Goal: Information Seeking & Learning: Learn about a topic

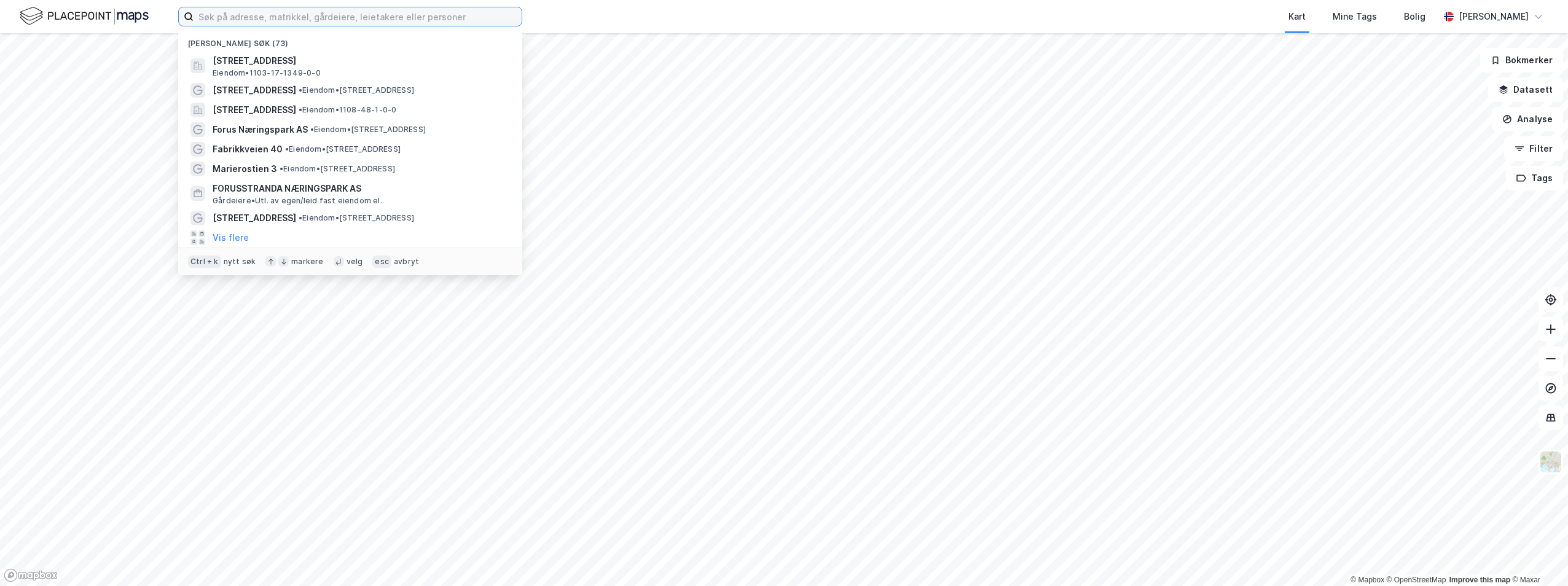
click at [280, 20] on input at bounding box center [358, 16] width 328 height 18
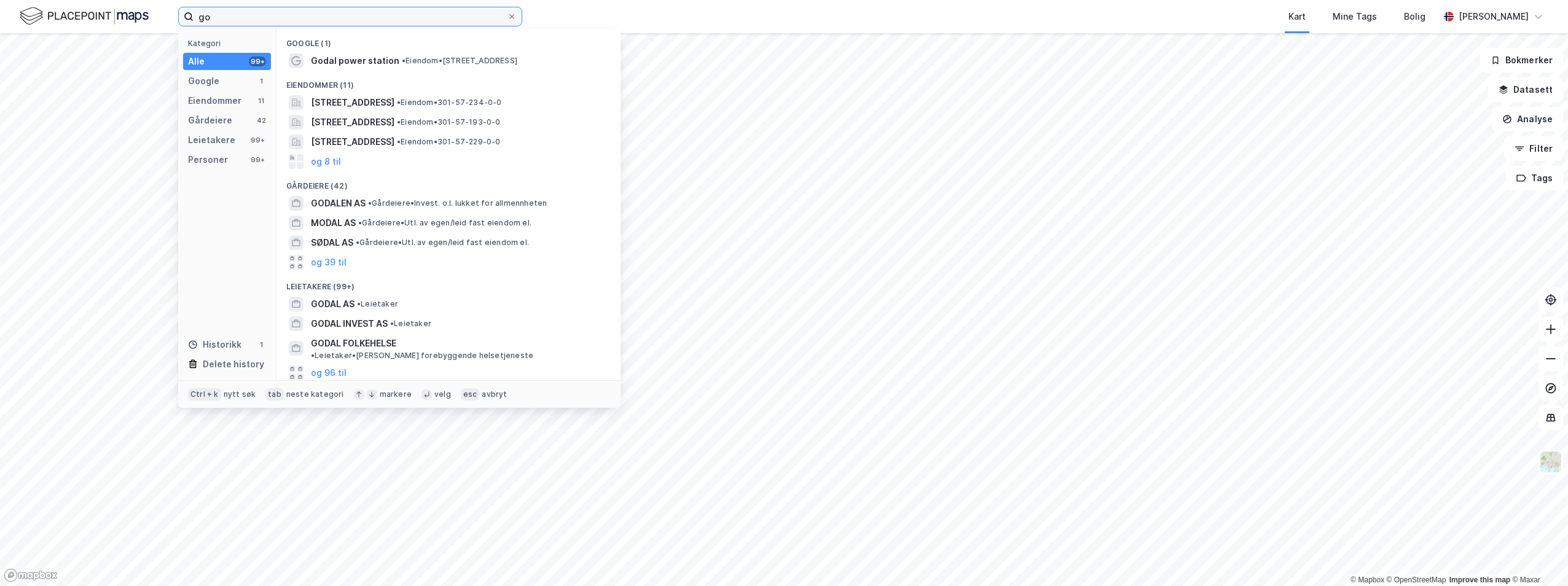
type input "g"
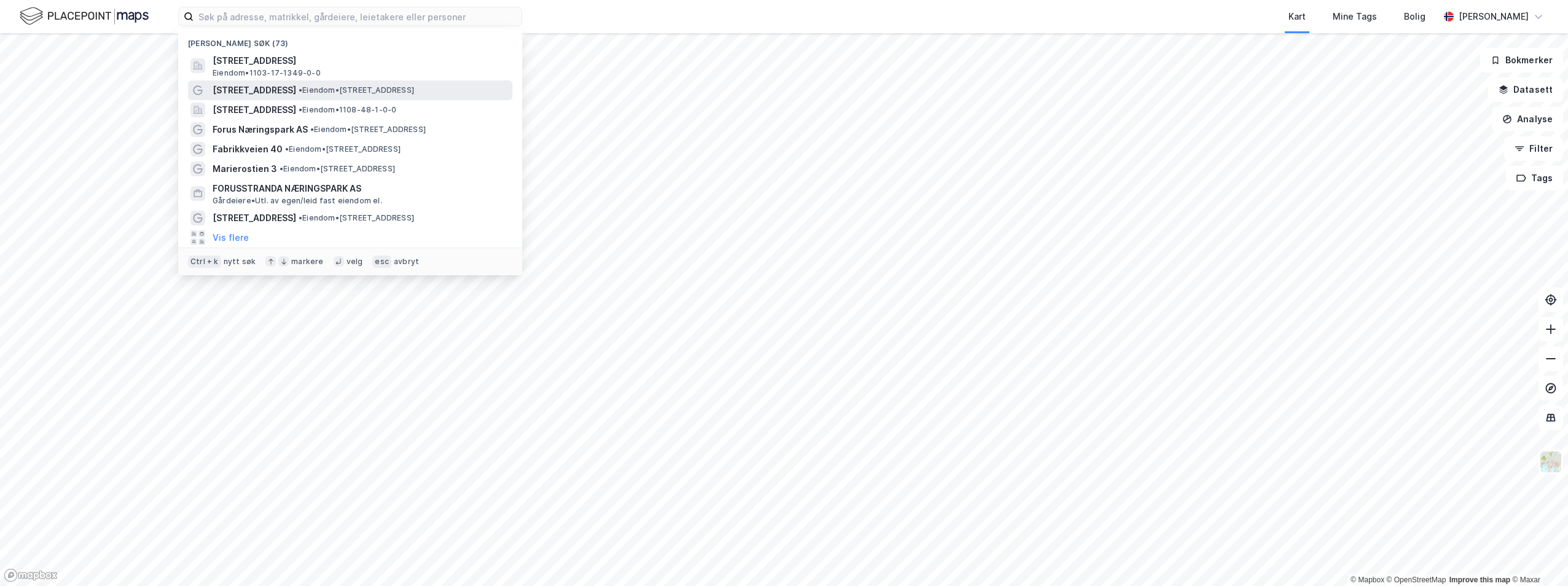
click at [375, 89] on span "• Eiendom • [STREET_ADDRESS]" at bounding box center [356, 91] width 115 height 10
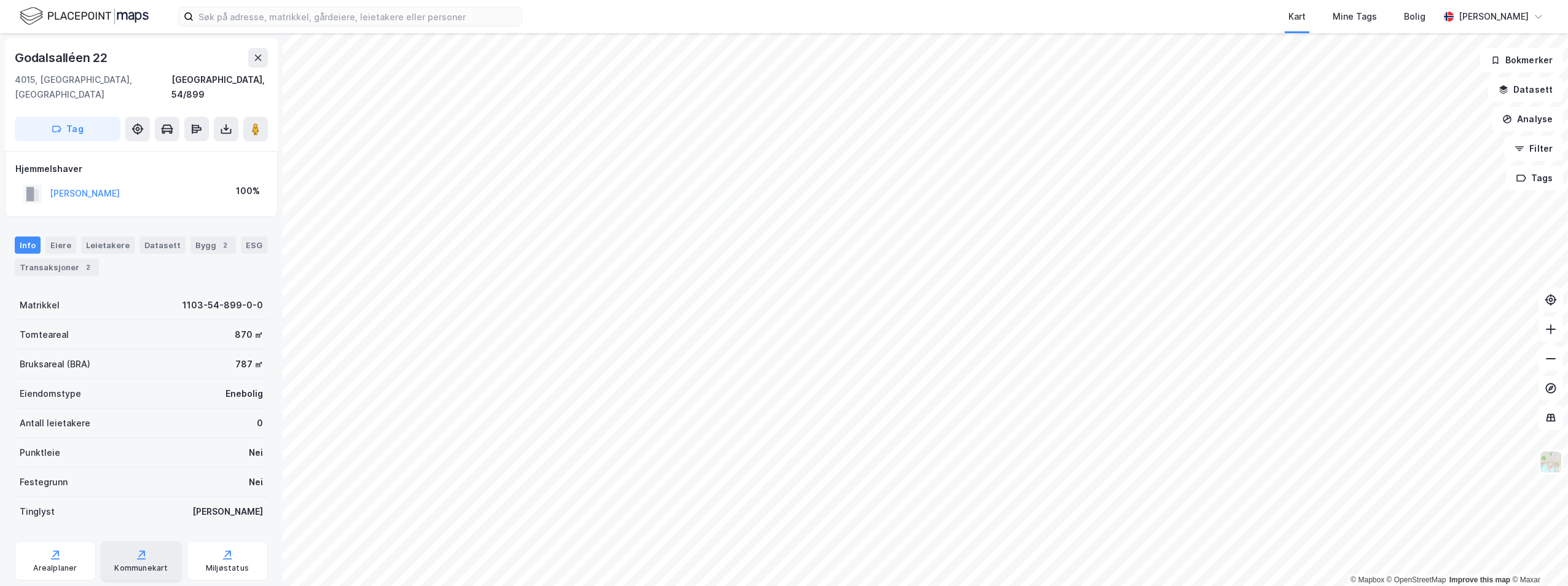
click at [116, 563] on div "Kommunekart" at bounding box center [141, 568] width 53 height 10
click at [1535, 144] on button "Filter" at bounding box center [1533, 148] width 59 height 25
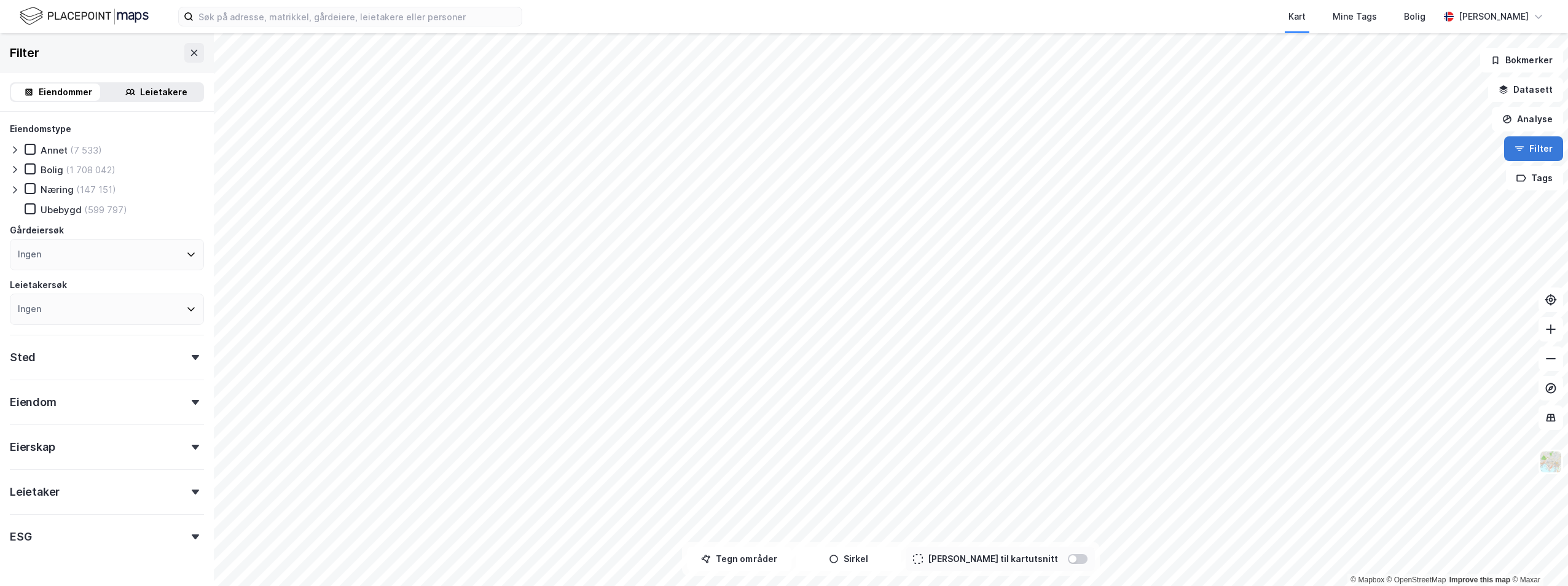
click at [1534, 144] on button "Filter" at bounding box center [1533, 148] width 59 height 25
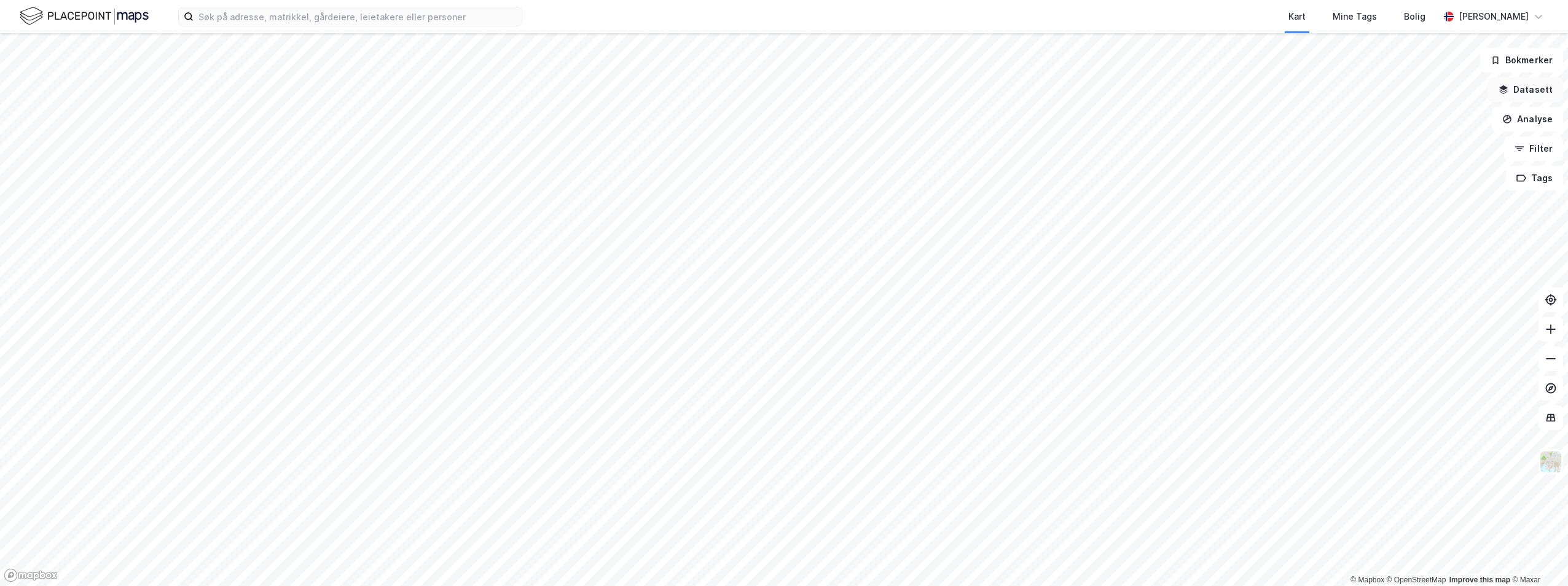
click at [1536, 91] on button "Datasett" at bounding box center [1526, 89] width 75 height 25
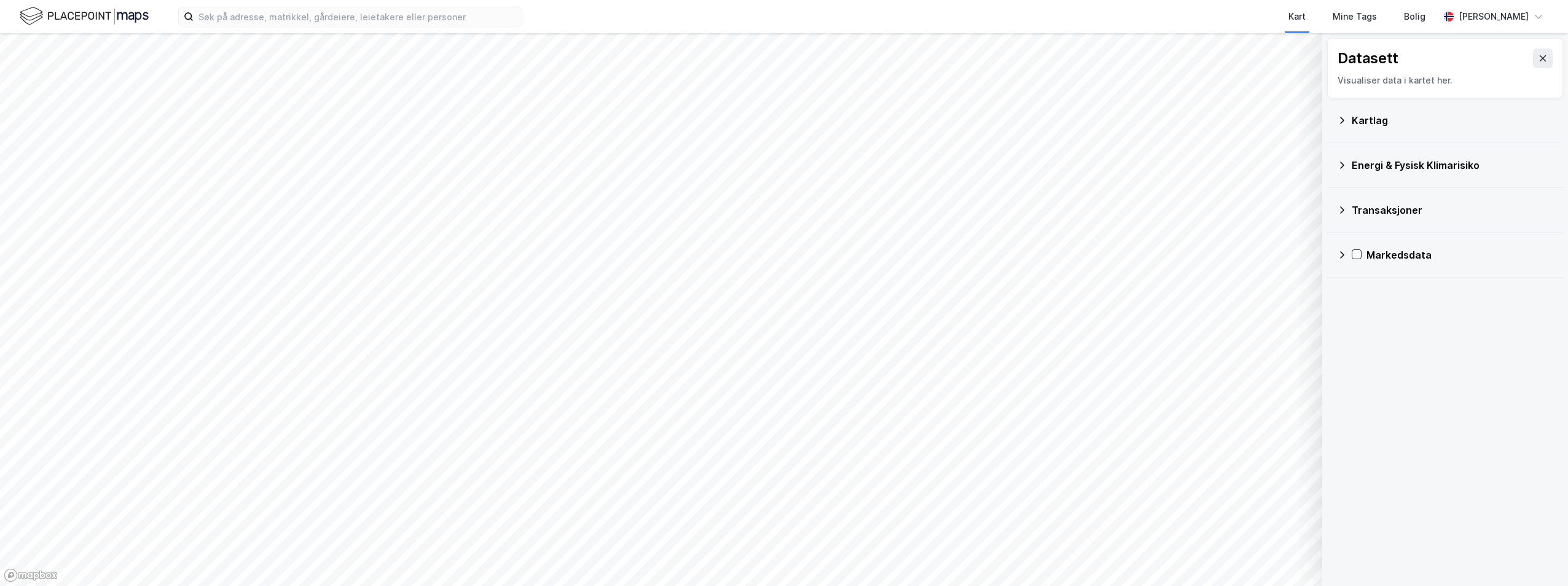
click at [1384, 122] on div "Kartlag" at bounding box center [1453, 120] width 201 height 15
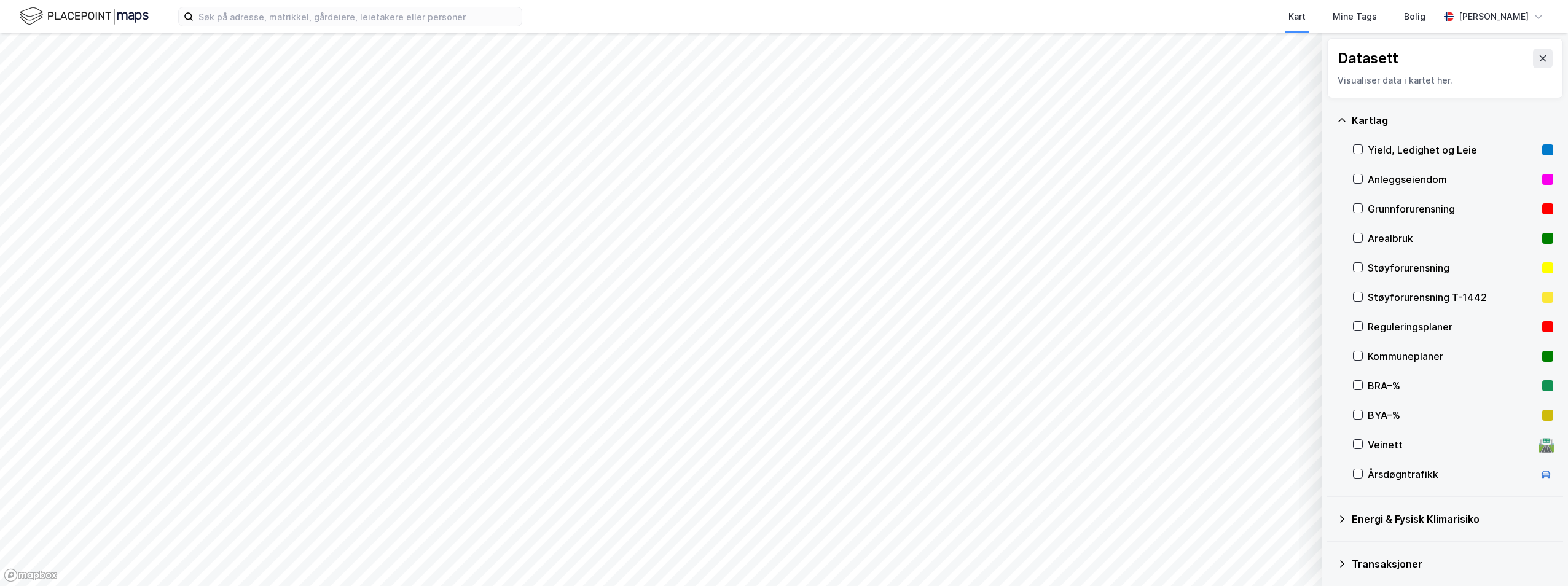
click at [1387, 330] on div "Reguleringsplaner" at bounding box center [1453, 326] width 170 height 15
click at [1368, 331] on div "Reguleringsplaner" at bounding box center [1453, 326] width 170 height 15
click at [1367, 356] on div "Kommuneplaner" at bounding box center [1453, 356] width 200 height 30
click at [1369, 319] on div "Reguleringsplaner" at bounding box center [1453, 326] width 170 height 15
click at [1385, 352] on div "Kommuneplaner" at bounding box center [1453, 356] width 170 height 15
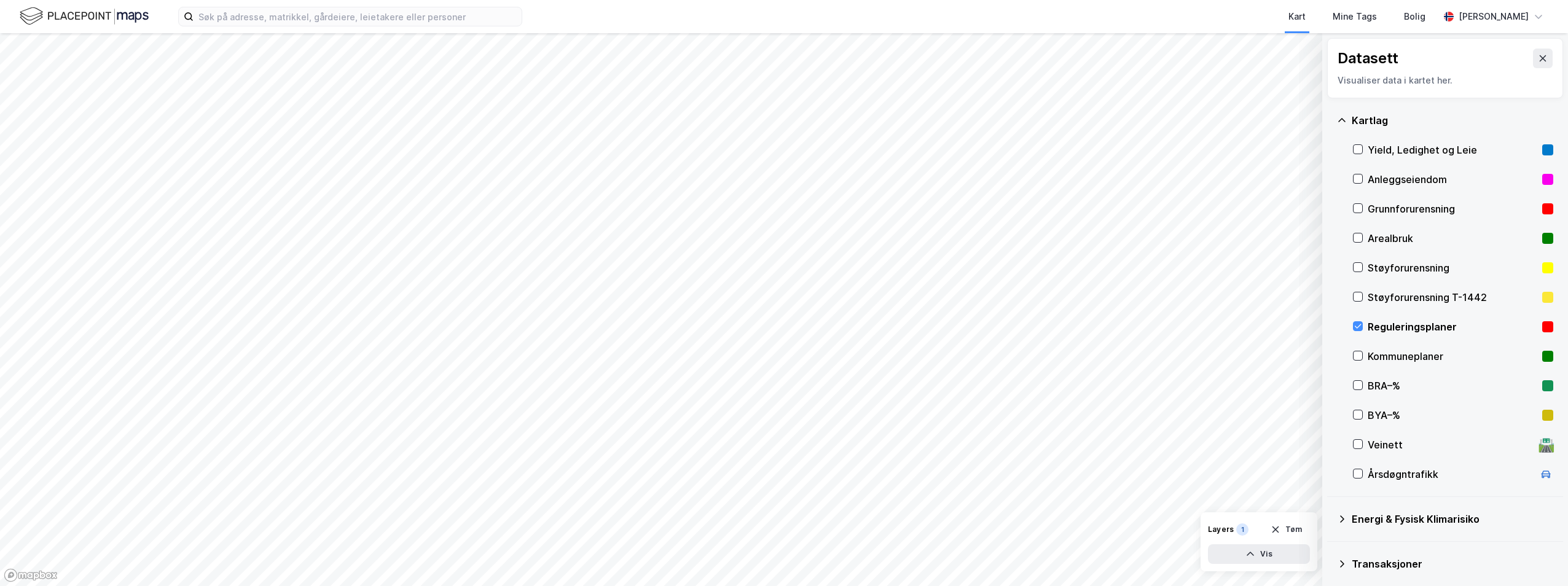
click at [1378, 324] on div "Reguleringsplaner" at bounding box center [1453, 326] width 170 height 15
click at [1385, 353] on div "Kommuneplaner" at bounding box center [1453, 356] width 170 height 15
click at [1363, 356] on div "Kommuneplaner" at bounding box center [1453, 356] width 200 height 30
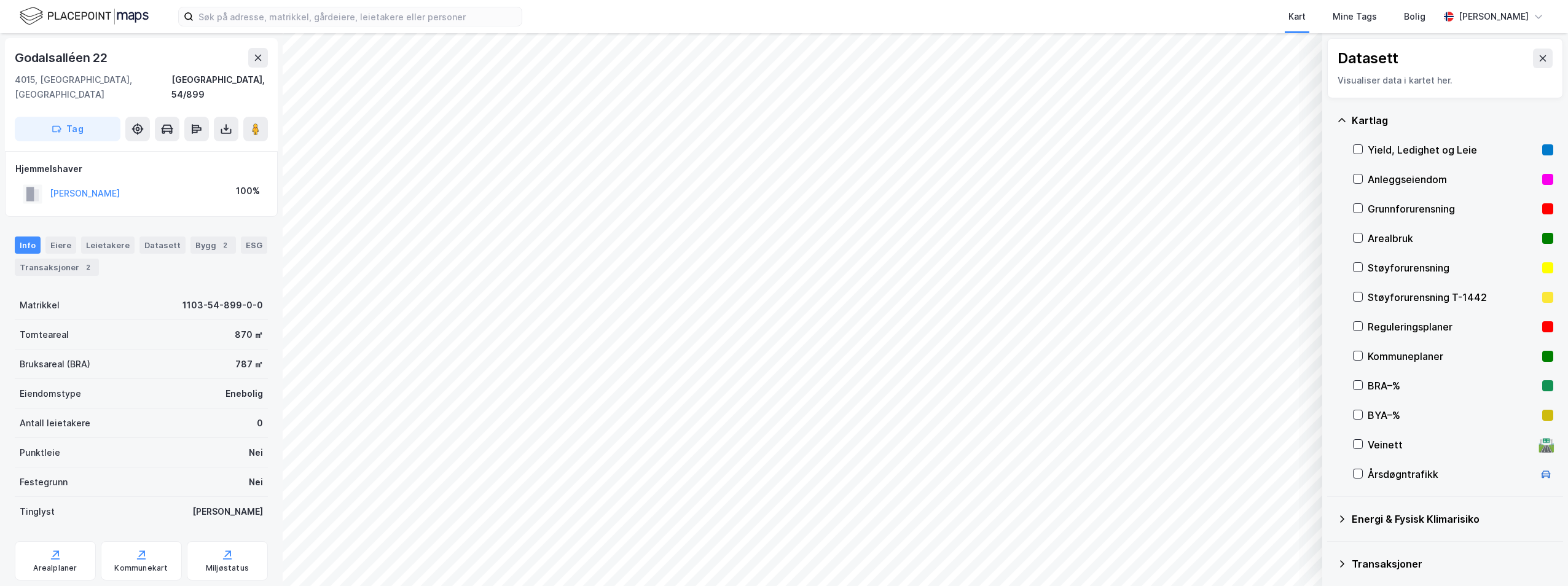
scroll to position [20, 0]
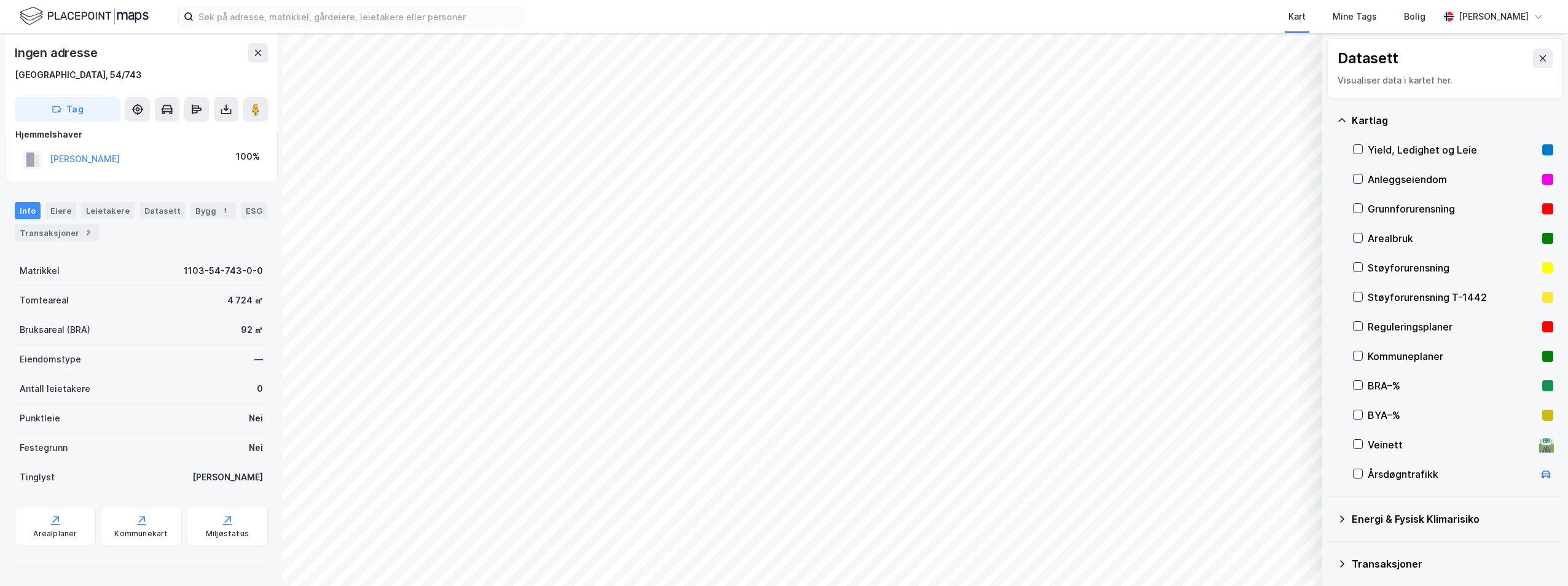
scroll to position [20, 0]
click at [47, 513] on div "Arealplaner" at bounding box center [55, 526] width 81 height 39
click at [1386, 322] on div "Reguleringsplaner" at bounding box center [1453, 326] width 170 height 15
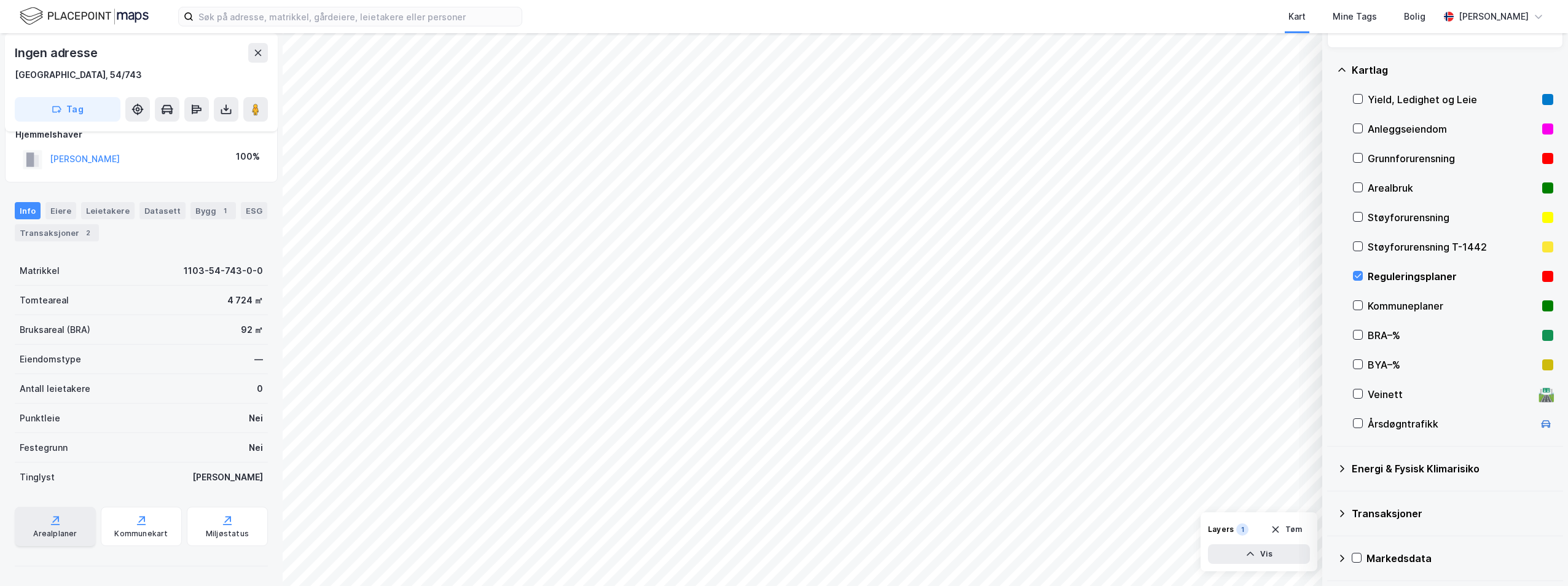
click at [72, 535] on div "Arealplaner" at bounding box center [54, 534] width 44 height 10
